Goal: Task Accomplishment & Management: Manage account settings

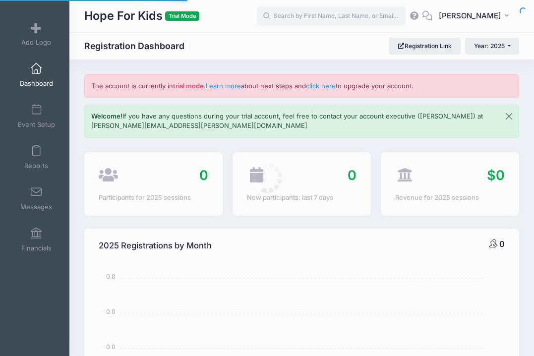
select select
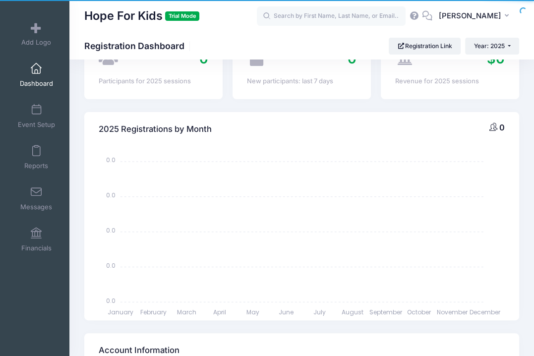
scroll to position [114, 0]
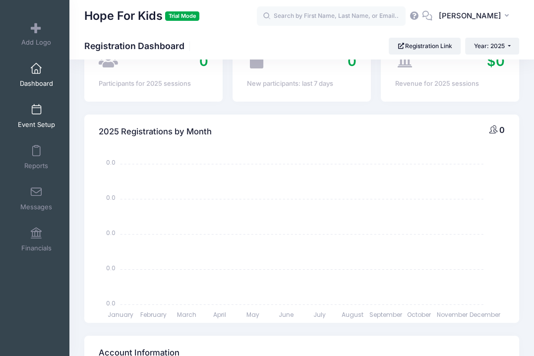
click at [40, 121] on span "Event Setup" at bounding box center [36, 124] width 37 height 8
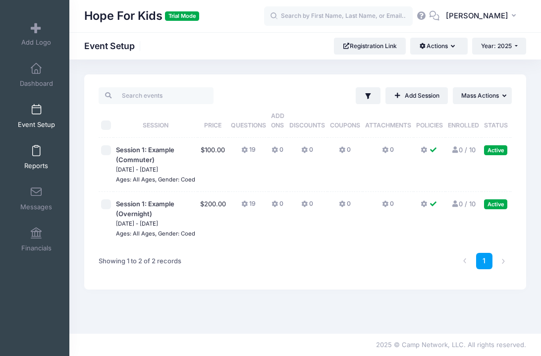
click at [35, 163] on span "Reports" at bounding box center [36, 166] width 24 height 8
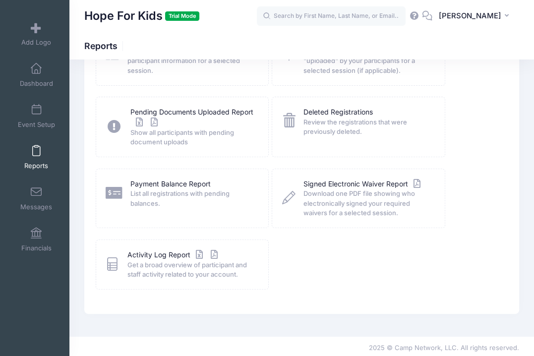
scroll to position [176, 0]
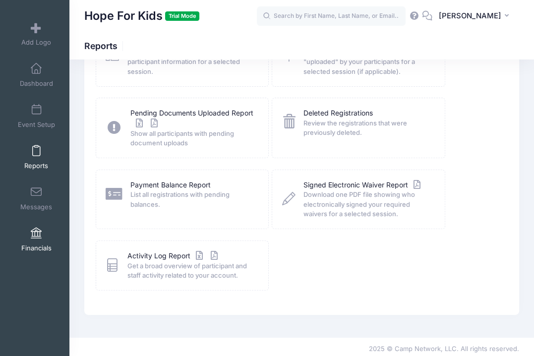
click at [36, 234] on span at bounding box center [36, 233] width 0 height 11
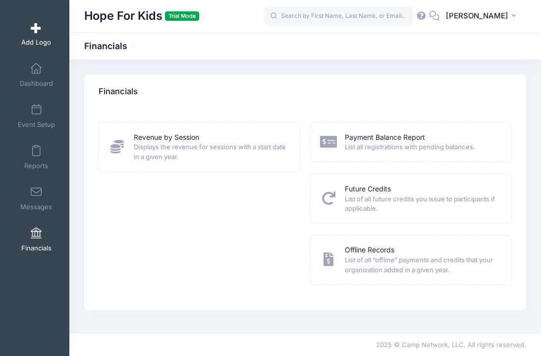
click at [33, 41] on span "Add Logo" at bounding box center [36, 42] width 30 height 8
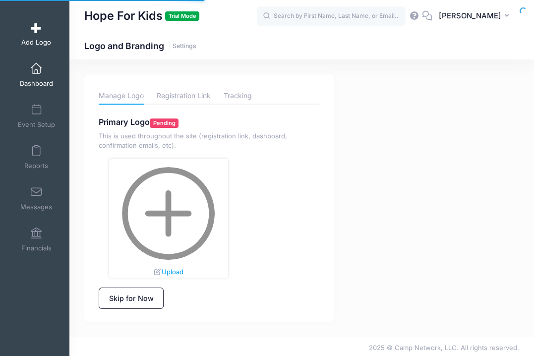
click at [36, 70] on span at bounding box center [36, 68] width 0 height 11
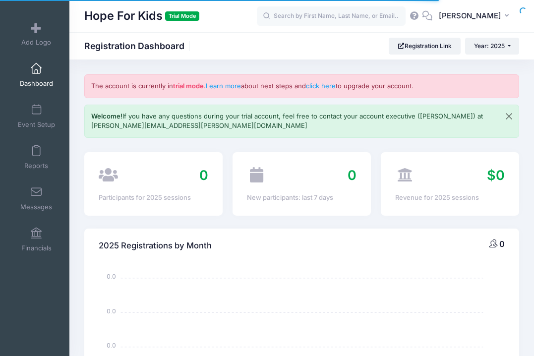
select select
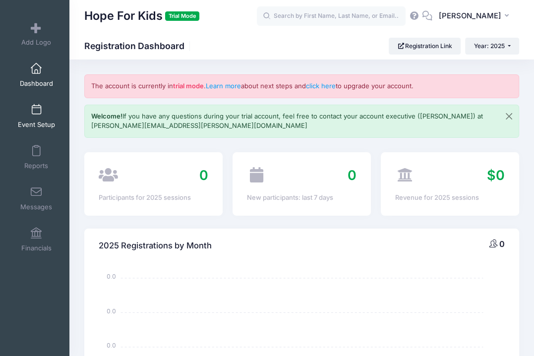
click at [36, 113] on span at bounding box center [36, 110] width 0 height 11
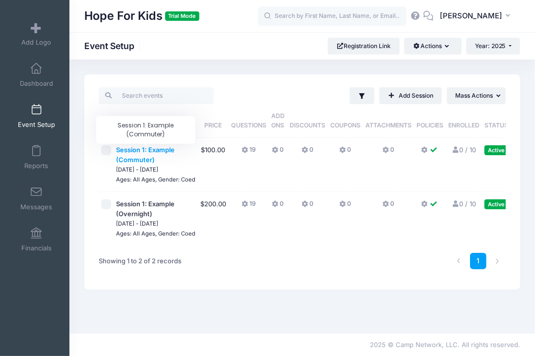
click at [154, 151] on span "Session 1: Example (Commuter)" at bounding box center [145, 155] width 58 height 18
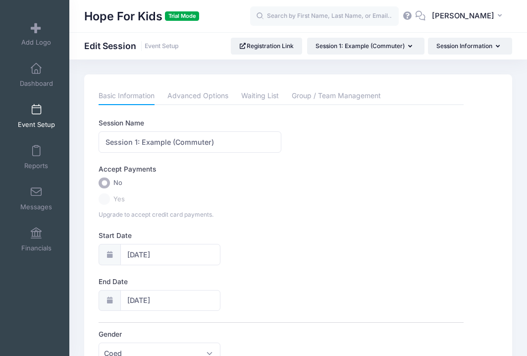
click at [107, 201] on label "Yes" at bounding box center [281, 198] width 365 height 11
click at [120, 198] on span "Yes" at bounding box center [118, 199] width 11 height 10
click at [119, 183] on span "No" at bounding box center [117, 183] width 9 height 10
click at [110, 183] on input "No" at bounding box center [104, 182] width 11 height 11
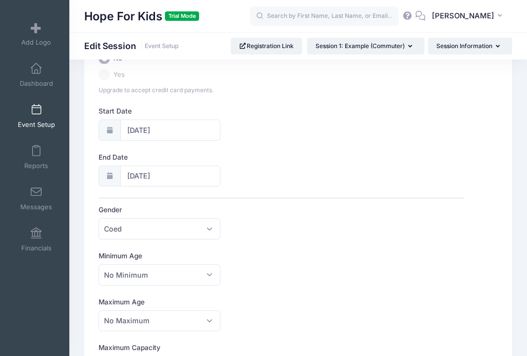
scroll to position [125, 0]
click at [173, 229] on span "Coed" at bounding box center [160, 228] width 122 height 21
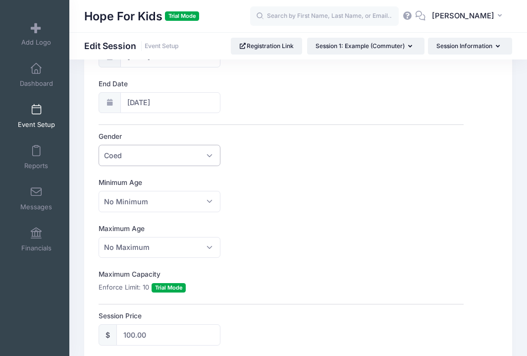
scroll to position [202, 0]
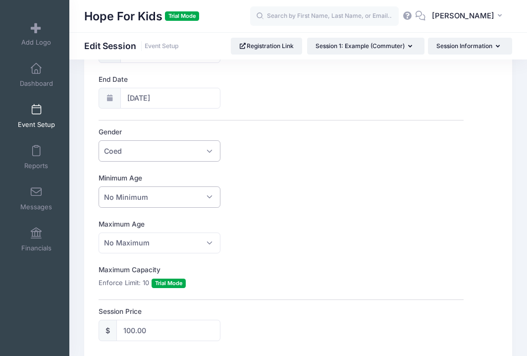
click at [171, 196] on span "No Minimum" at bounding box center [160, 196] width 122 height 21
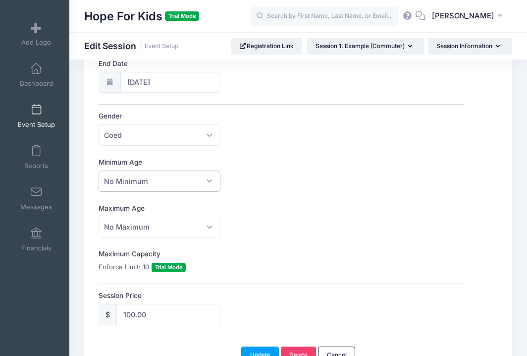
scroll to position [0, 0]
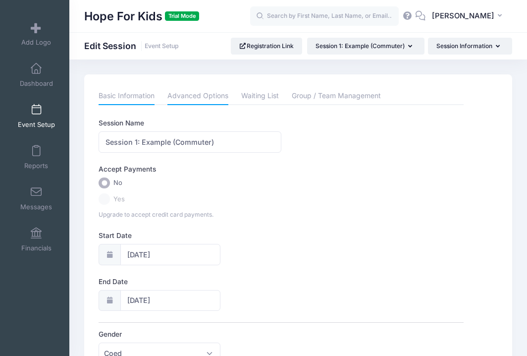
click at [206, 97] on link "Advanced Options" at bounding box center [198, 96] width 61 height 18
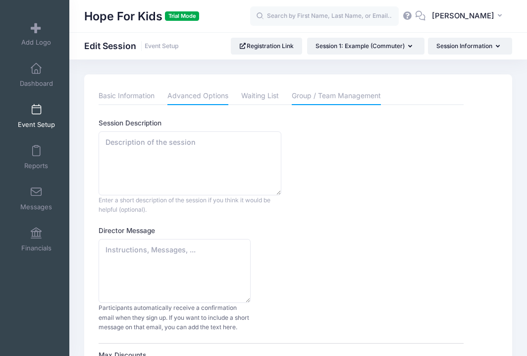
click at [319, 90] on link "Group / Team Management" at bounding box center [336, 96] width 89 height 18
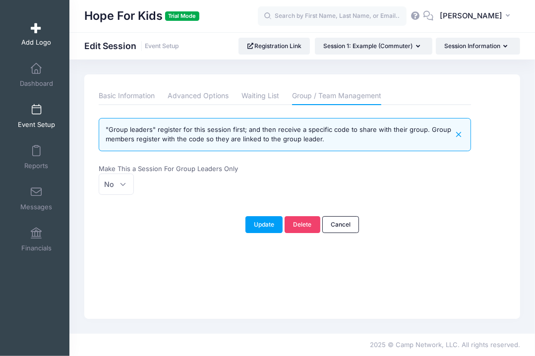
click at [36, 32] on span at bounding box center [36, 28] width 0 height 11
